Goal: Transaction & Acquisition: Purchase product/service

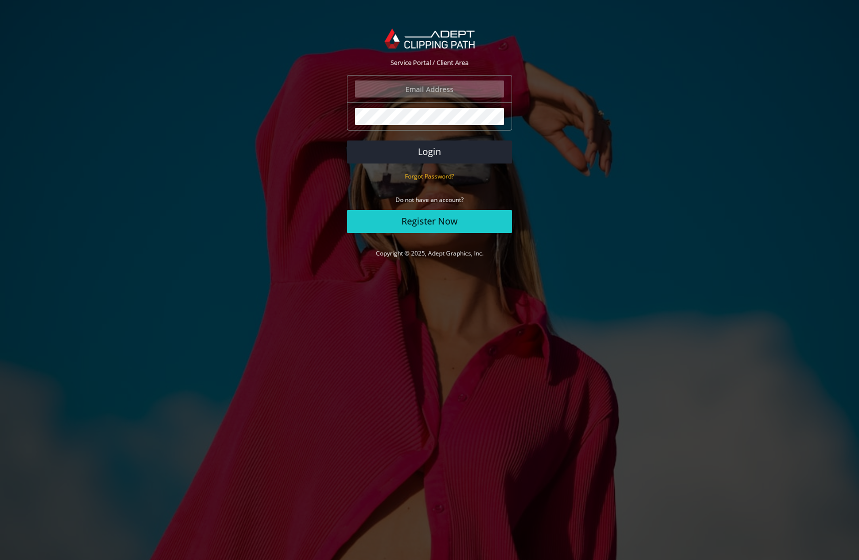
type input "johanna@johannamatthews.com"
click at [422, 151] on button "Login" at bounding box center [429, 152] width 165 height 23
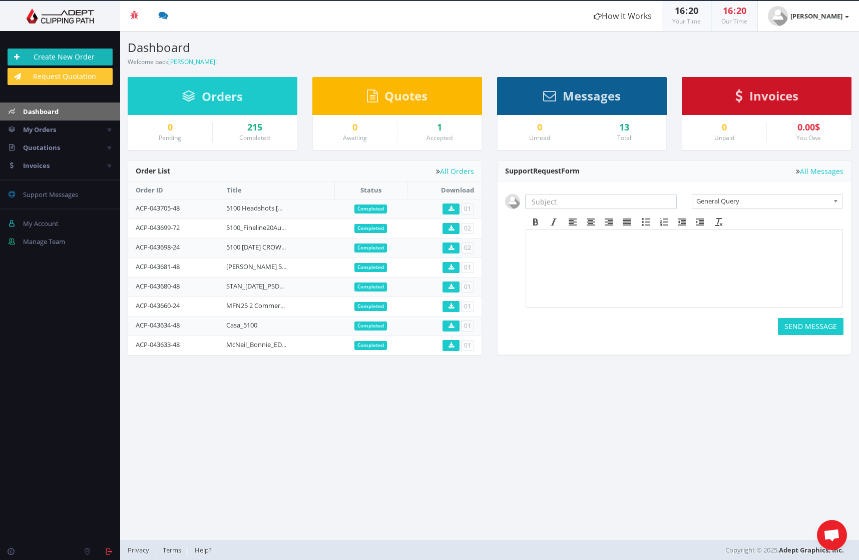
click at [56, 52] on link "Create New Order" at bounding box center [60, 57] width 105 height 17
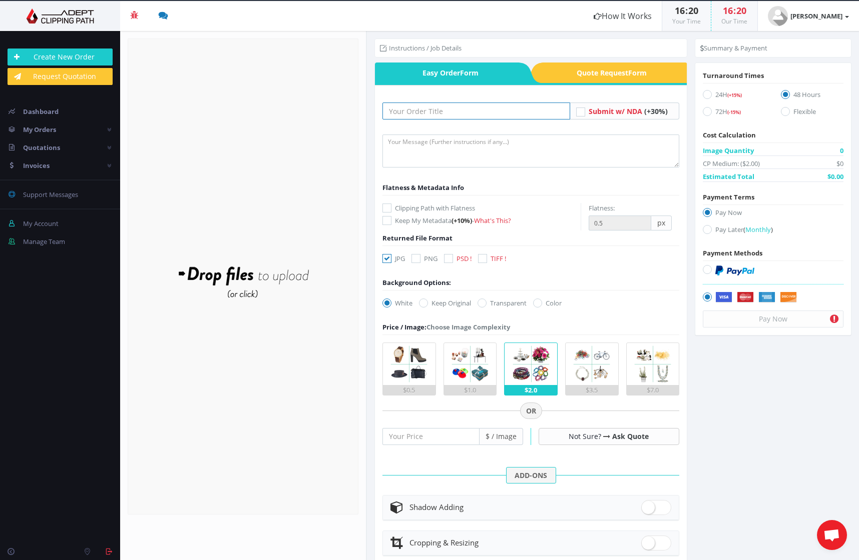
click at [420, 115] on input "text" at bounding box center [476, 111] width 188 height 17
type input "5200 Portrait Ia [DATE]"
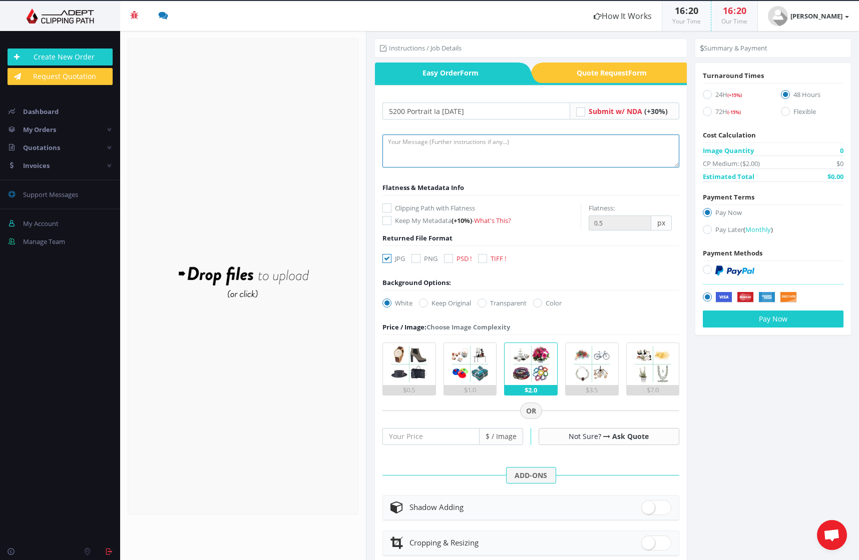
click at [421, 154] on textarea at bounding box center [530, 151] width 297 height 33
type textarea "Retouch as needed. Leave existing white rug, smooth transition to white backgro…"
click at [451, 259] on icon at bounding box center [448, 258] width 9 height 9
click at [451, 259] on input "PSD !" at bounding box center [449, 259] width 7 height 7
checkbox input "true"
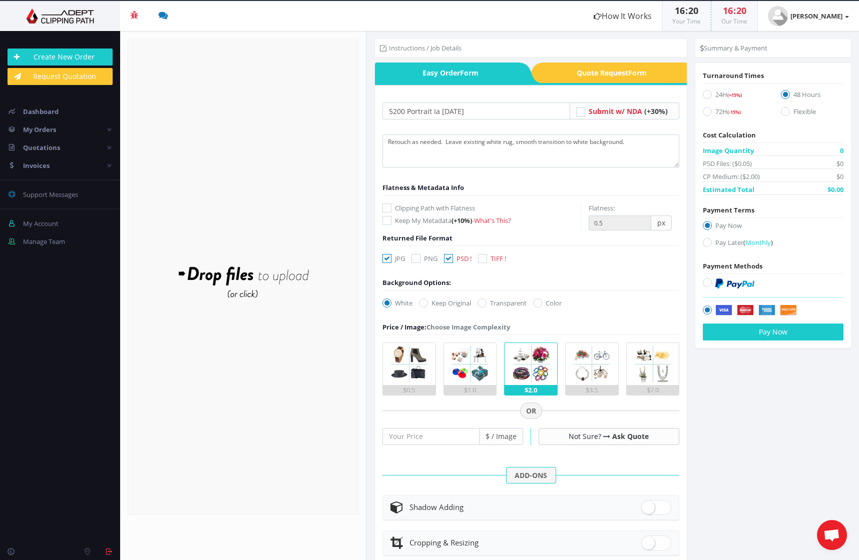
drag, startPoint x: 389, startPoint y: 257, endPoint x: 423, endPoint y: 302, distance: 56.4
click at [389, 257] on icon at bounding box center [386, 258] width 9 height 9
click at [389, 257] on input "JPG" at bounding box center [388, 259] width 7 height 7
checkbox input "false"
click at [482, 302] on icon at bounding box center [481, 303] width 9 height 9
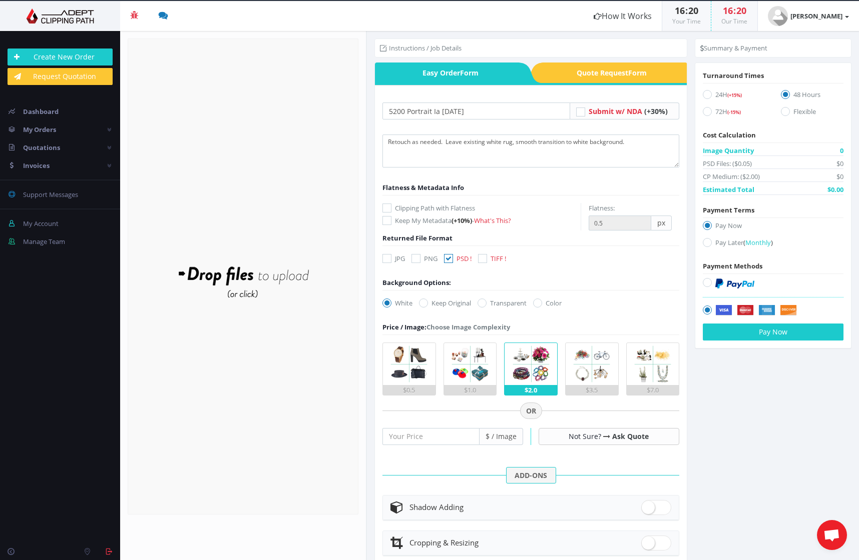
click at [482, 302] on input "Transparent" at bounding box center [483, 303] width 7 height 7
radio input "true"
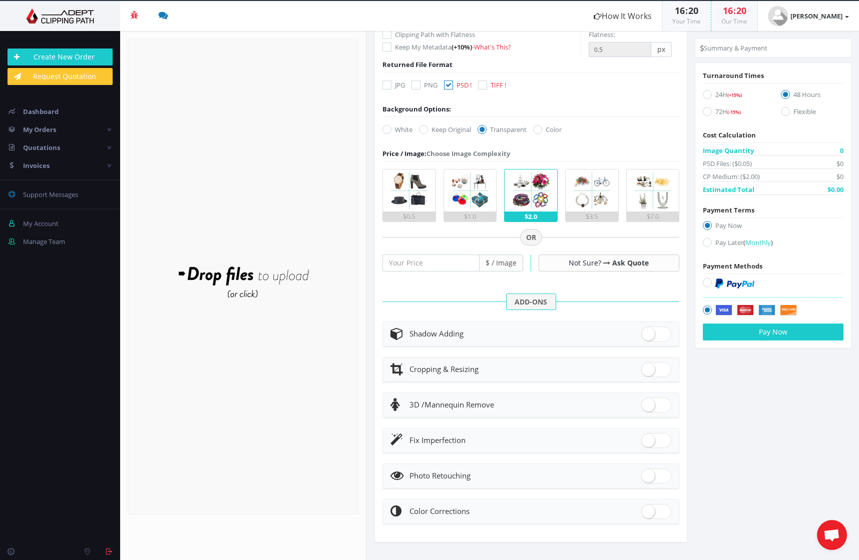
scroll to position [173, 0]
click at [653, 478] on span at bounding box center [656, 476] width 30 height 15
click at [647, 478] on input "checkbox" at bounding box center [644, 474] width 7 height 7
checkbox input "true"
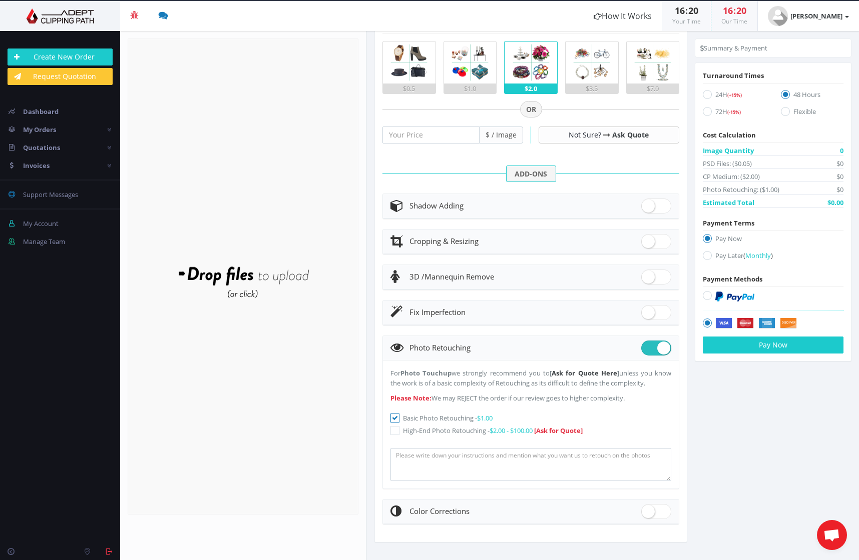
scroll to position [301, 0]
click at [397, 431] on icon at bounding box center [394, 431] width 9 height 9
click at [395, 430] on icon at bounding box center [394, 431] width 9 height 9
click at [395, 417] on icon at bounding box center [394, 418] width 9 height 9
click at [395, 417] on input "Basic Photo Retouching - $1.00" at bounding box center [396, 419] width 7 height 7
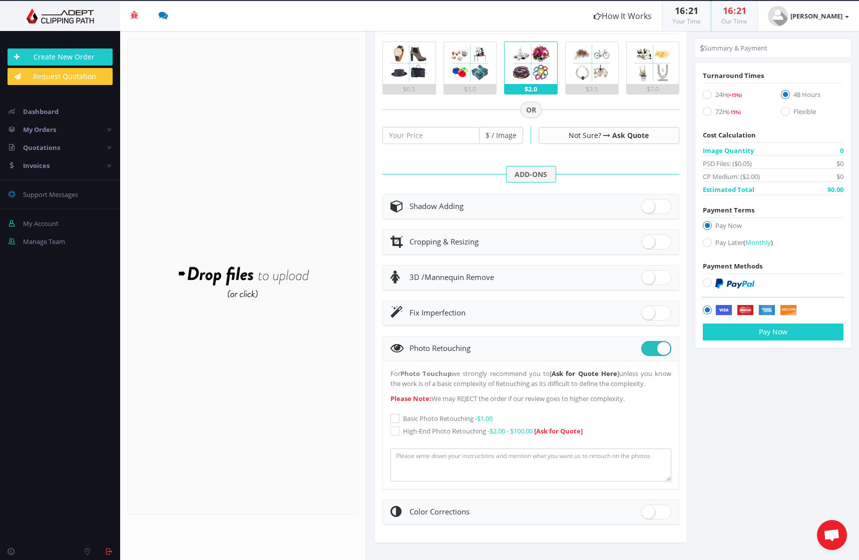
click at [395, 417] on icon at bounding box center [394, 418] width 9 height 9
click at [395, 417] on input "Basic Photo Retouching - $1.00" at bounding box center [396, 419] width 7 height 7
checkbox input "true"
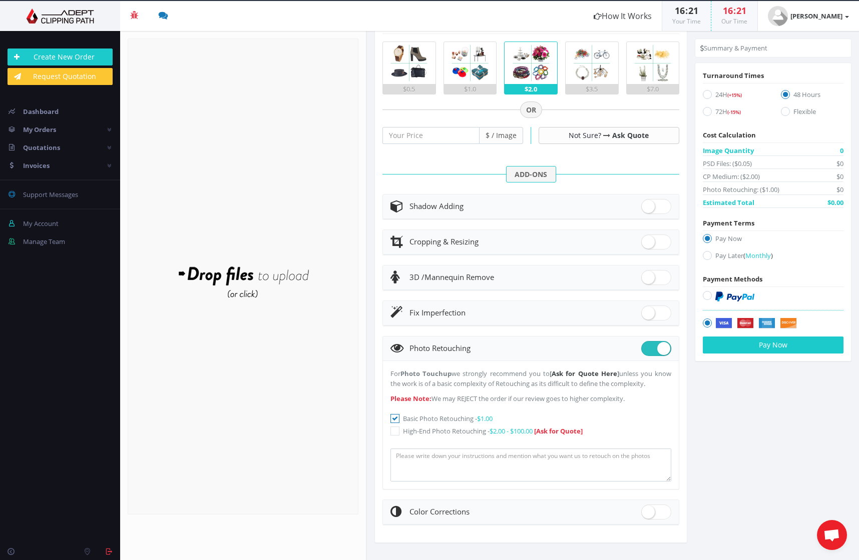
click at [397, 430] on icon at bounding box center [394, 431] width 9 height 9
click at [429, 463] on textarea at bounding box center [530, 465] width 281 height 33
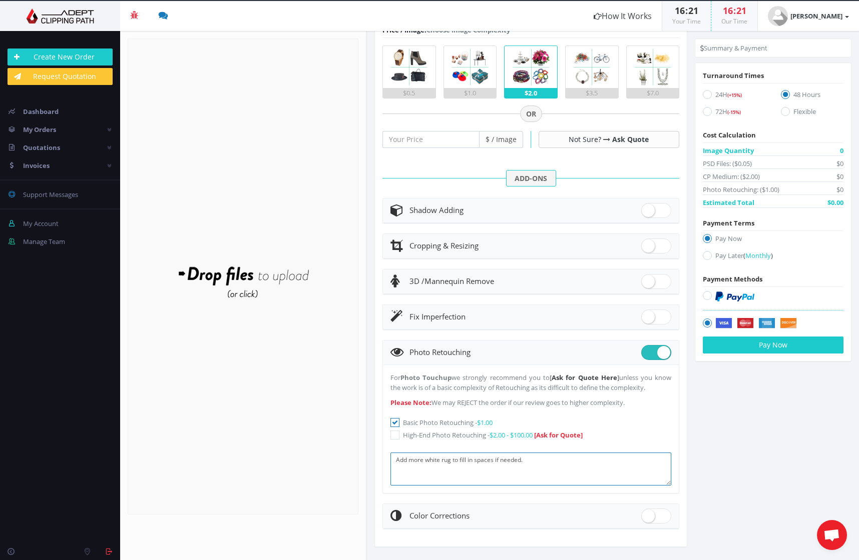
drag, startPoint x: 525, startPoint y: 460, endPoint x: 581, endPoint y: 458, distance: 56.6
click at [497, 462] on textarea "Add more white rug to fill in spaces if needed." at bounding box center [530, 469] width 281 height 33
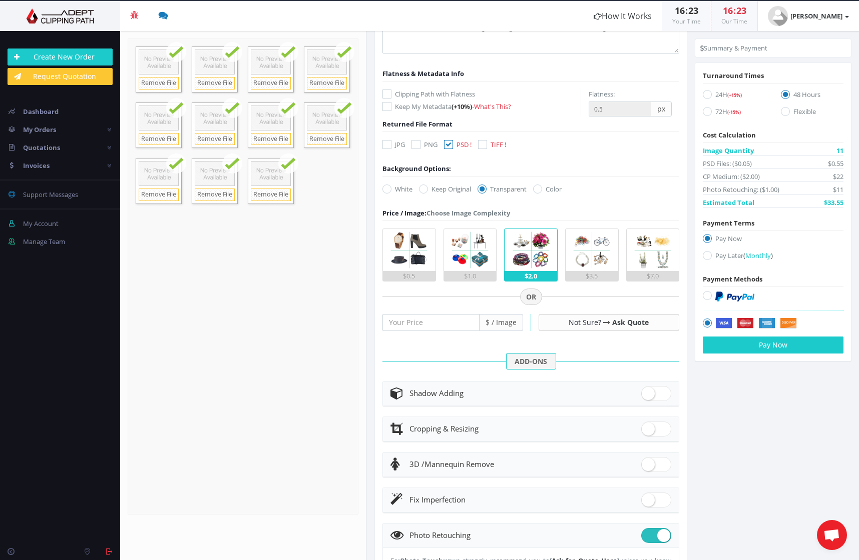
scroll to position [111, 0]
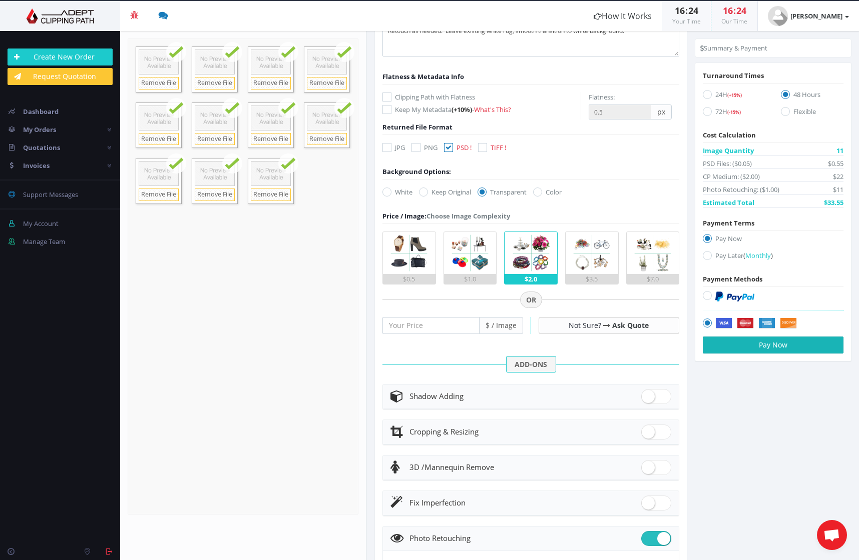
type textarea "Add more white rug to fill in spaces in 6352"
click at [772, 342] on button "Pay Now" at bounding box center [772, 345] width 141 height 17
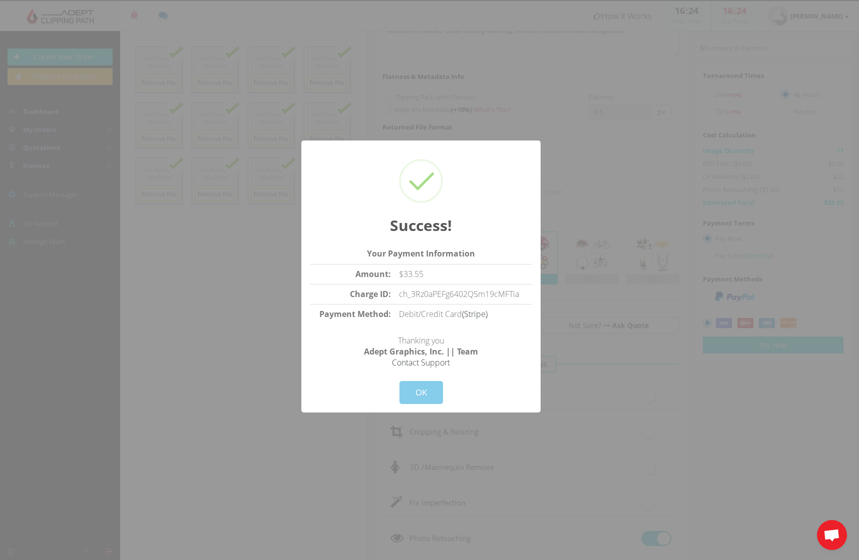
click at [428, 393] on button "OK" at bounding box center [421, 392] width 44 height 23
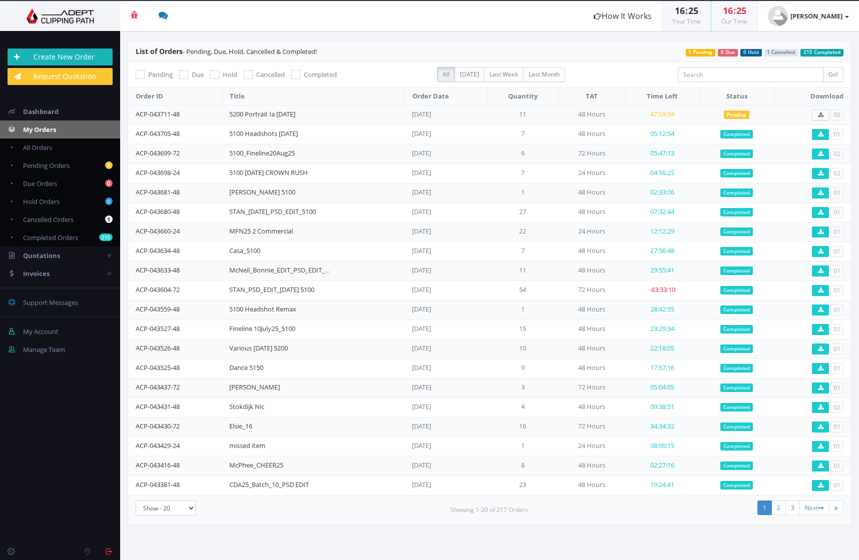
click at [58, 53] on link "Create New Order" at bounding box center [60, 57] width 105 height 17
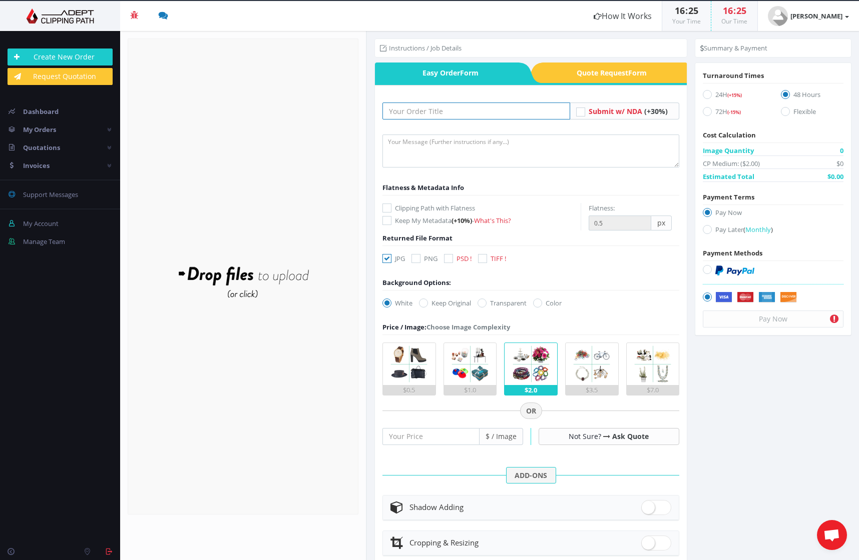
click at [437, 113] on input "text" at bounding box center [476, 111] width 188 height 17
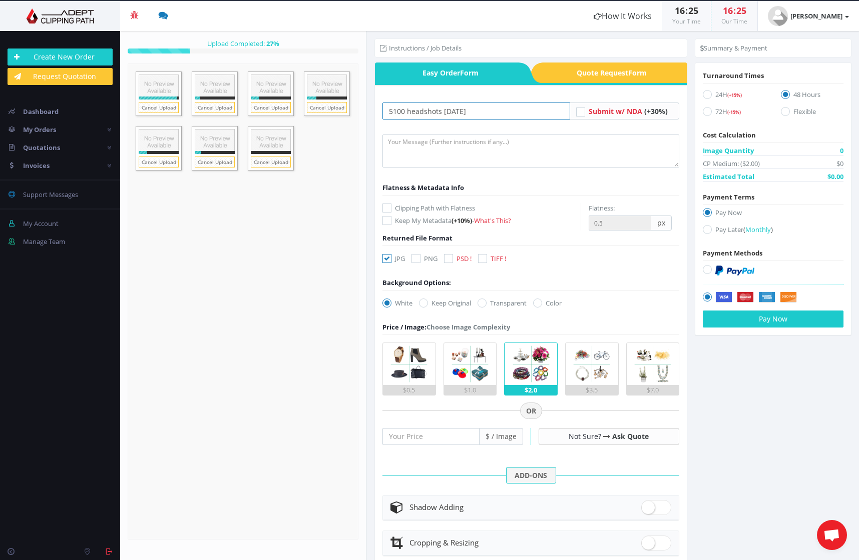
type input "5100 headshots [DATE]"
click at [448, 257] on icon at bounding box center [448, 258] width 9 height 9
click at [448, 257] on input "PSD !" at bounding box center [449, 259] width 7 height 7
checkbox input "true"
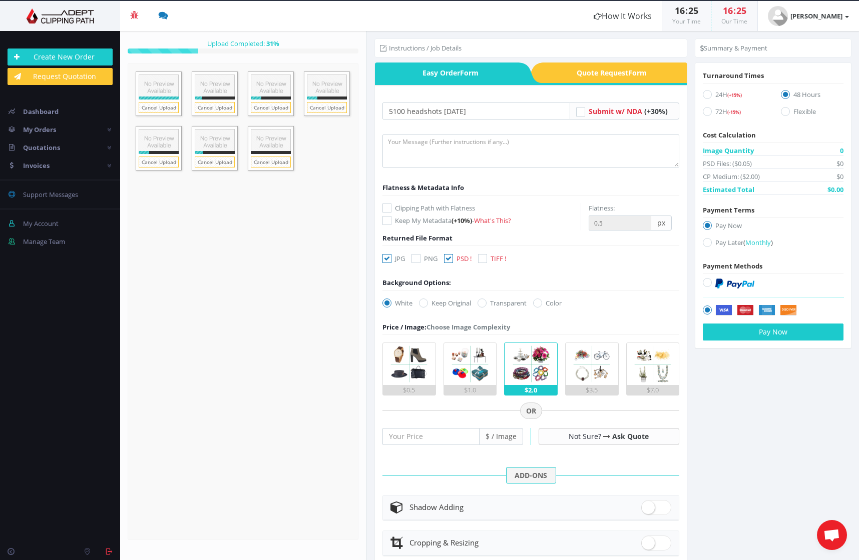
click at [480, 301] on icon at bounding box center [481, 303] width 9 height 9
click at [480, 301] on input "Transparent" at bounding box center [483, 303] width 7 height 7
radio input "true"
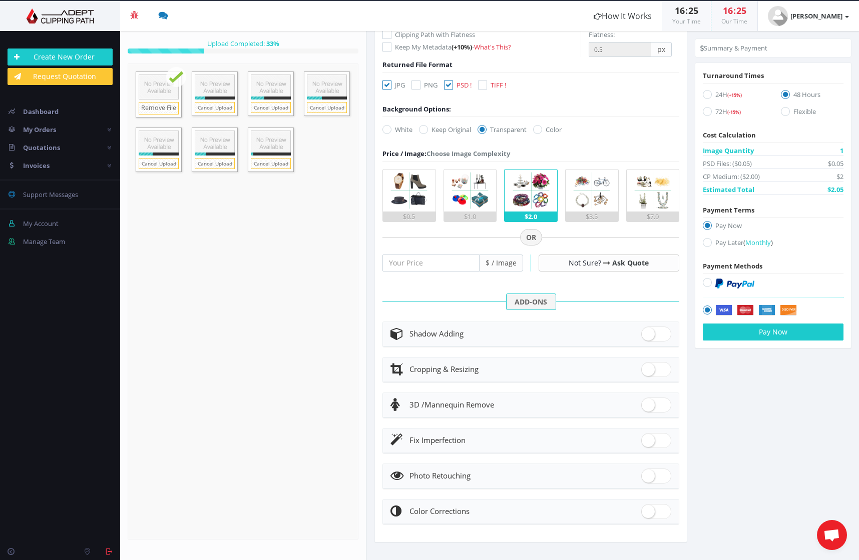
scroll to position [173, 0]
drag, startPoint x: 652, startPoint y: 477, endPoint x: 646, endPoint y: 476, distance: 6.1
click at [652, 477] on span at bounding box center [656, 476] width 30 height 15
click at [647, 477] on input "checkbox" at bounding box center [644, 474] width 7 height 7
checkbox input "true"
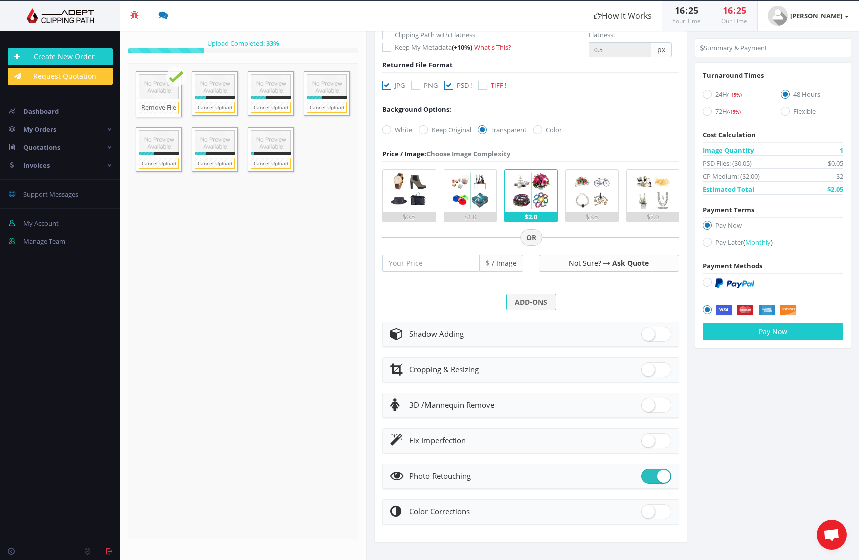
checkbox input "true"
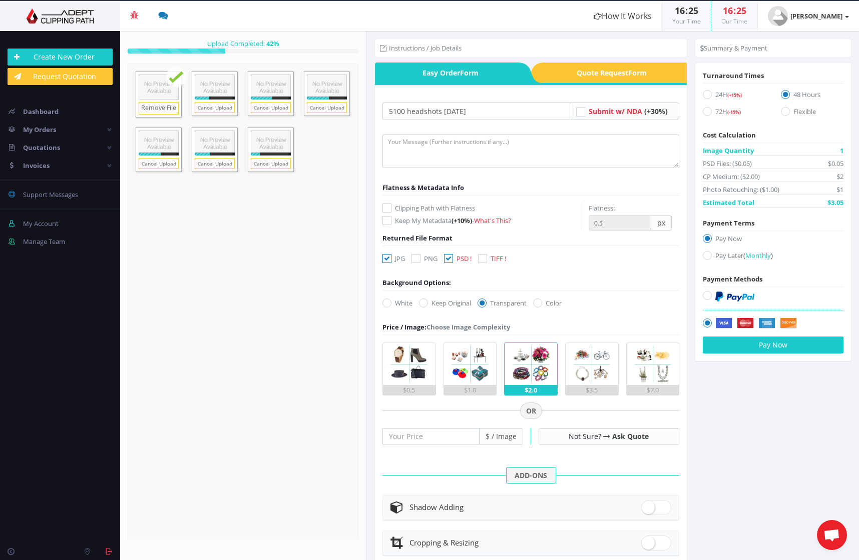
scroll to position [0, 0]
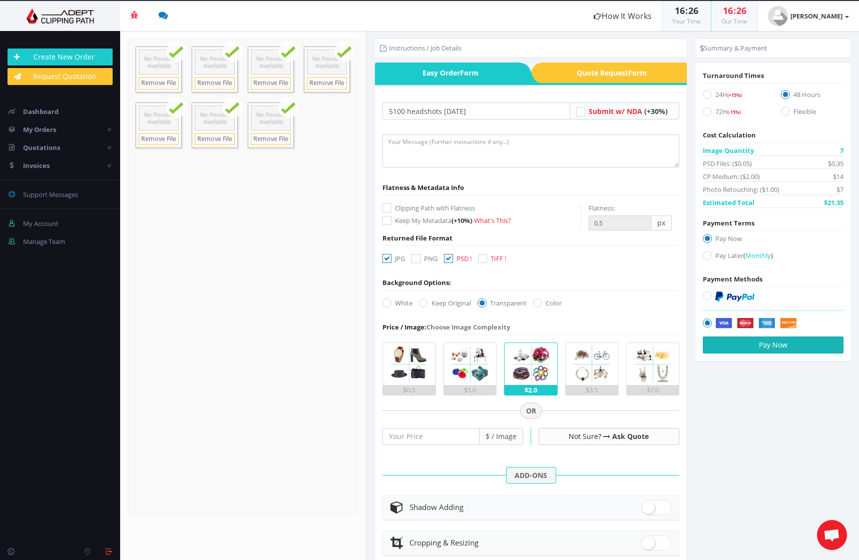
click at [777, 345] on button "Pay Now" at bounding box center [772, 345] width 141 height 17
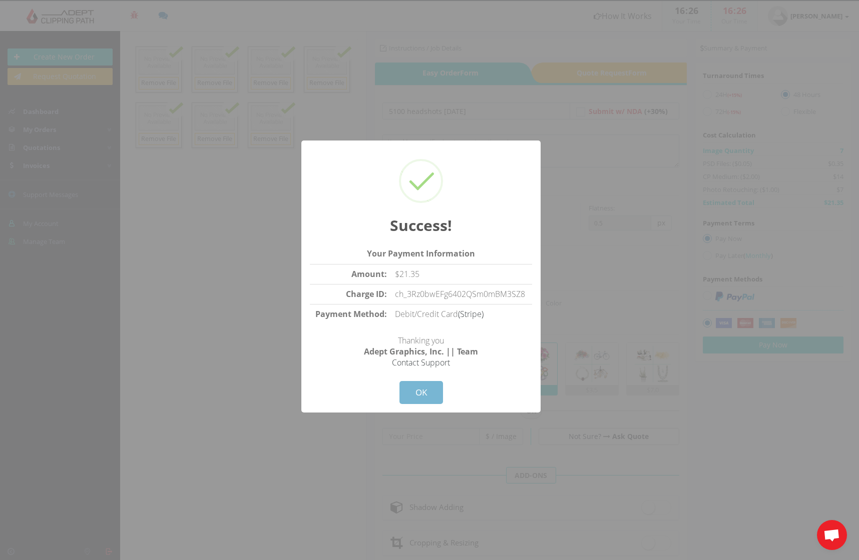
click at [417, 391] on button "OK" at bounding box center [421, 392] width 44 height 23
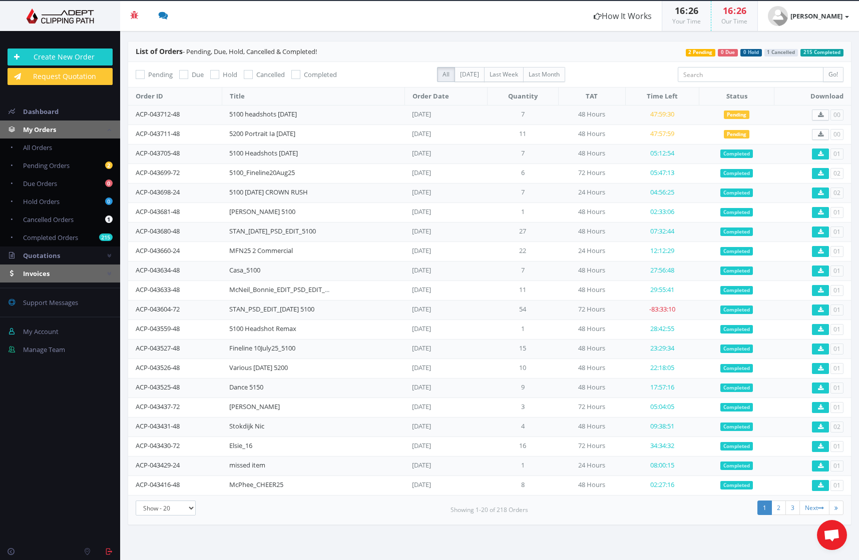
click at [40, 274] on span "Invoices" at bounding box center [36, 273] width 27 height 9
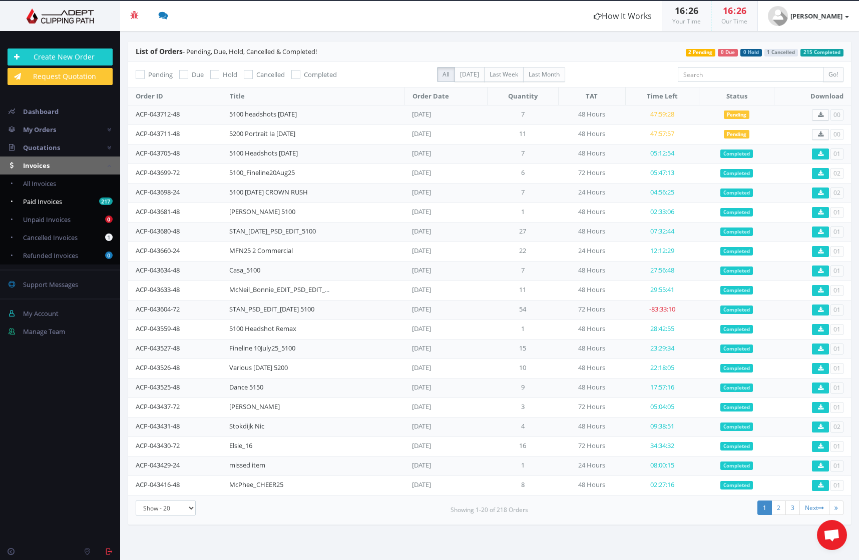
click at [53, 198] on span "Paid Invoices" at bounding box center [42, 201] width 39 height 9
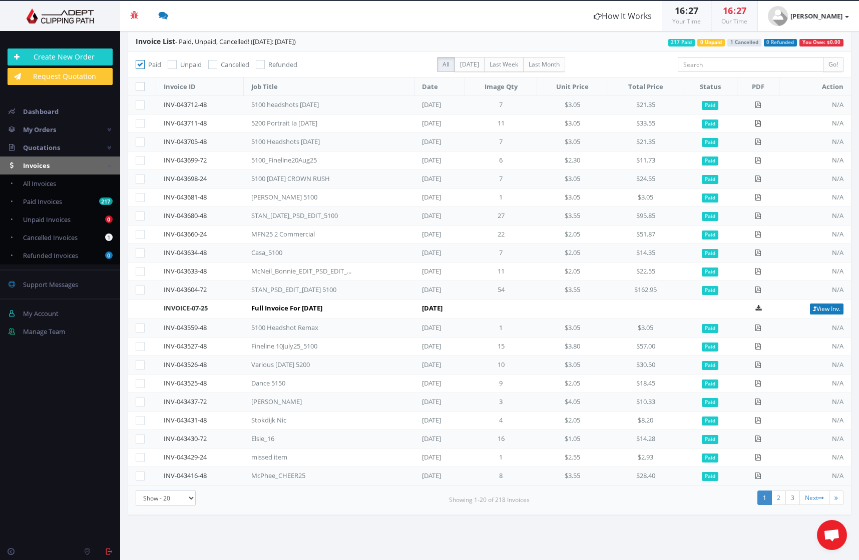
click at [760, 124] on icon at bounding box center [758, 123] width 7 height 7
click at [761, 104] on icon at bounding box center [758, 105] width 7 height 7
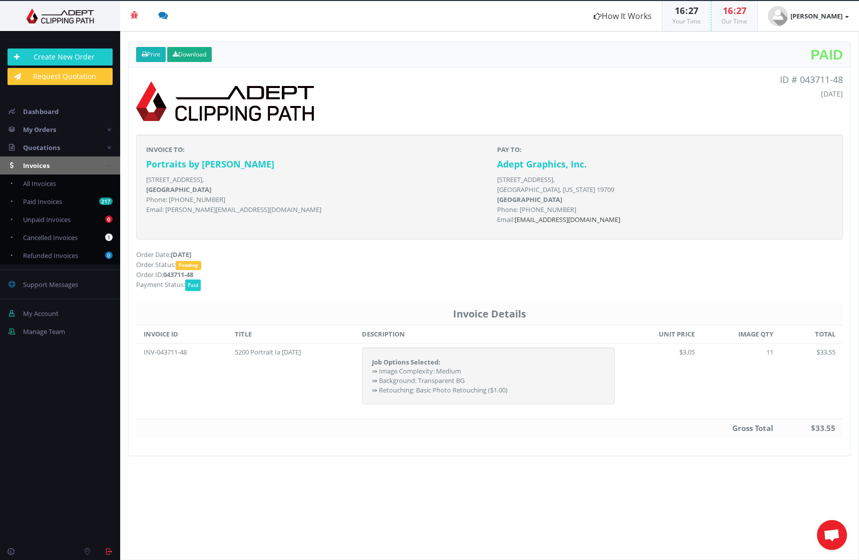
click at [140, 54] on link "Print" at bounding box center [151, 54] width 30 height 15
click at [147, 55] on icon at bounding box center [145, 55] width 6 height 6
